Goal: Information Seeking & Learning: Compare options

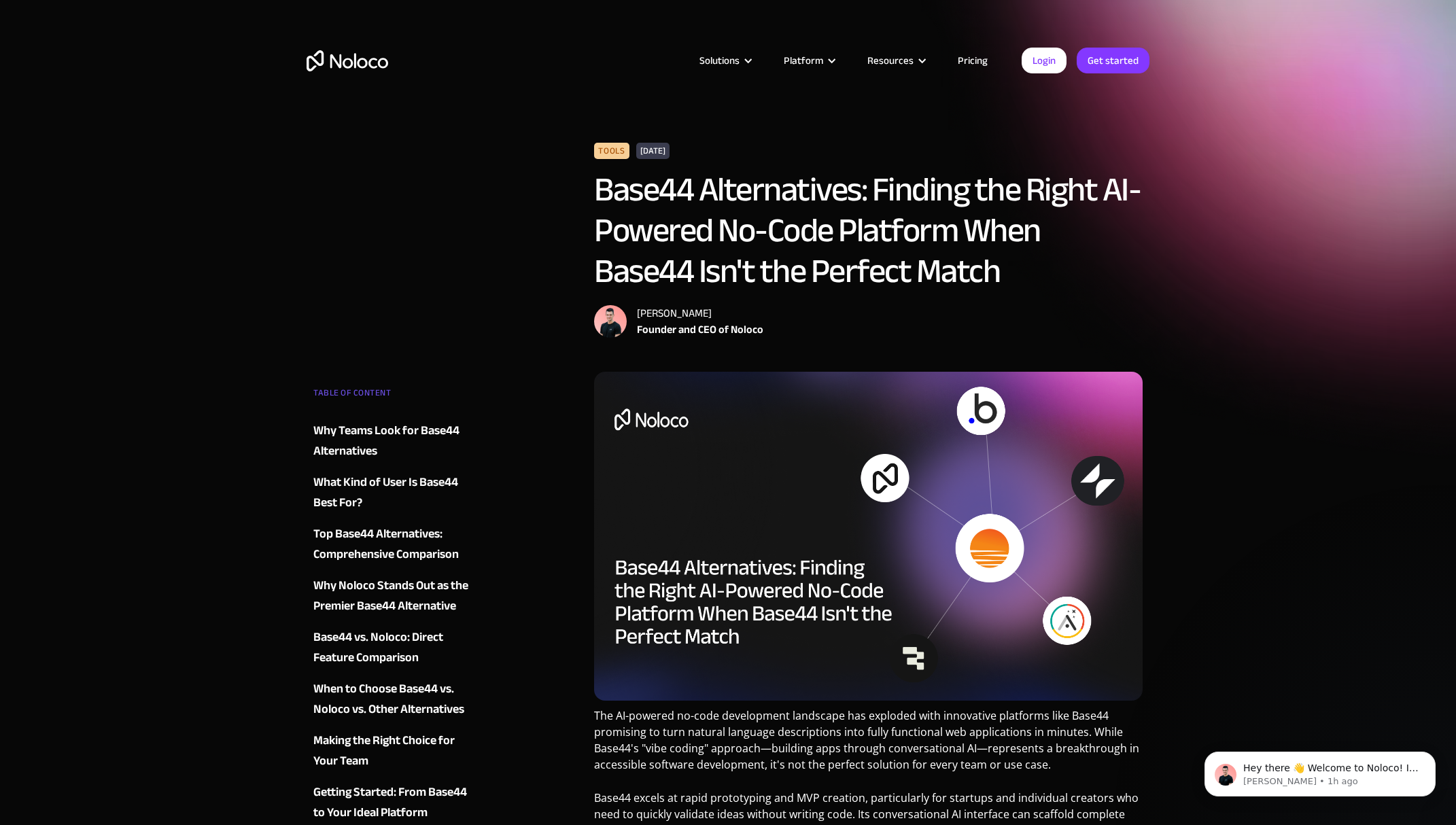
click at [977, 60] on link "Pricing" at bounding box center [972, 60] width 64 height 18
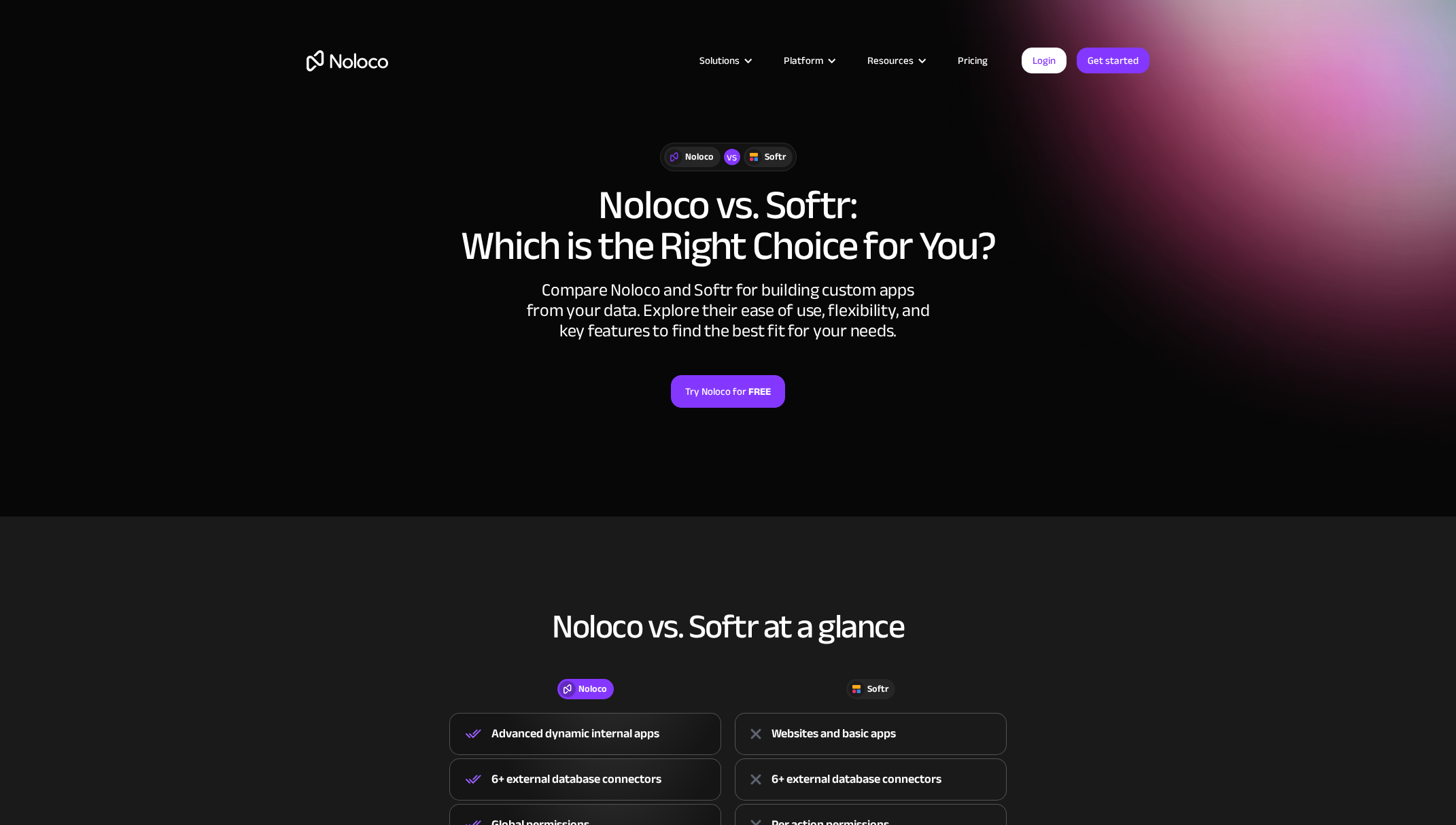
click at [971, 62] on link "Pricing" at bounding box center [972, 60] width 64 height 18
